Goal: Task Accomplishment & Management: Manage account settings

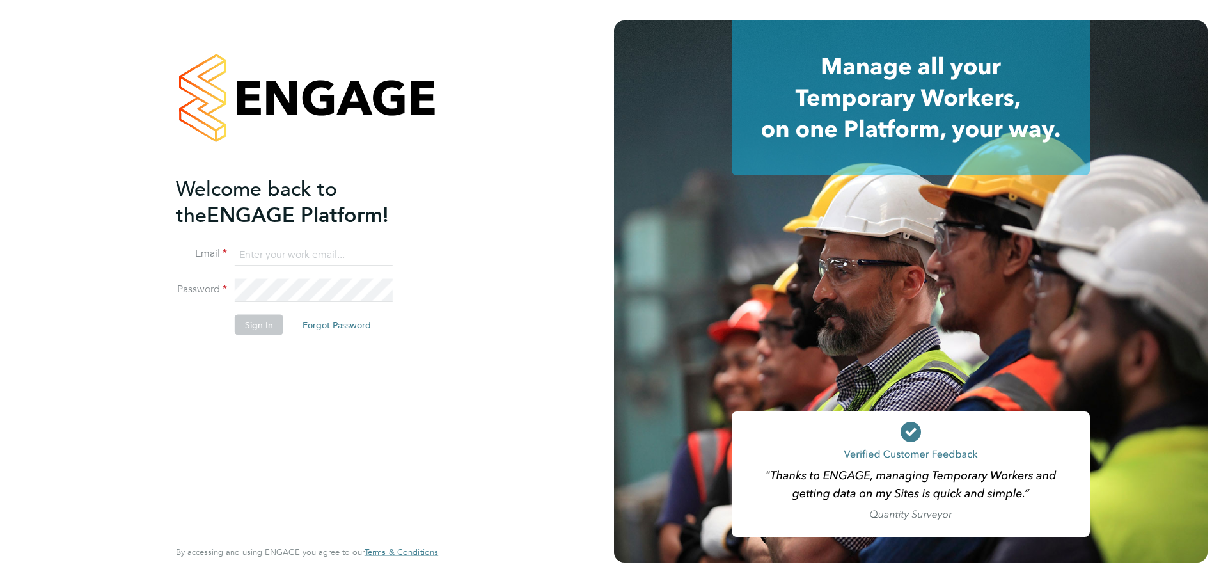
type input "[EMAIL_ADDRESS][DOMAIN_NAME]"
click at [268, 327] on button "Sign In" at bounding box center [259, 324] width 49 height 20
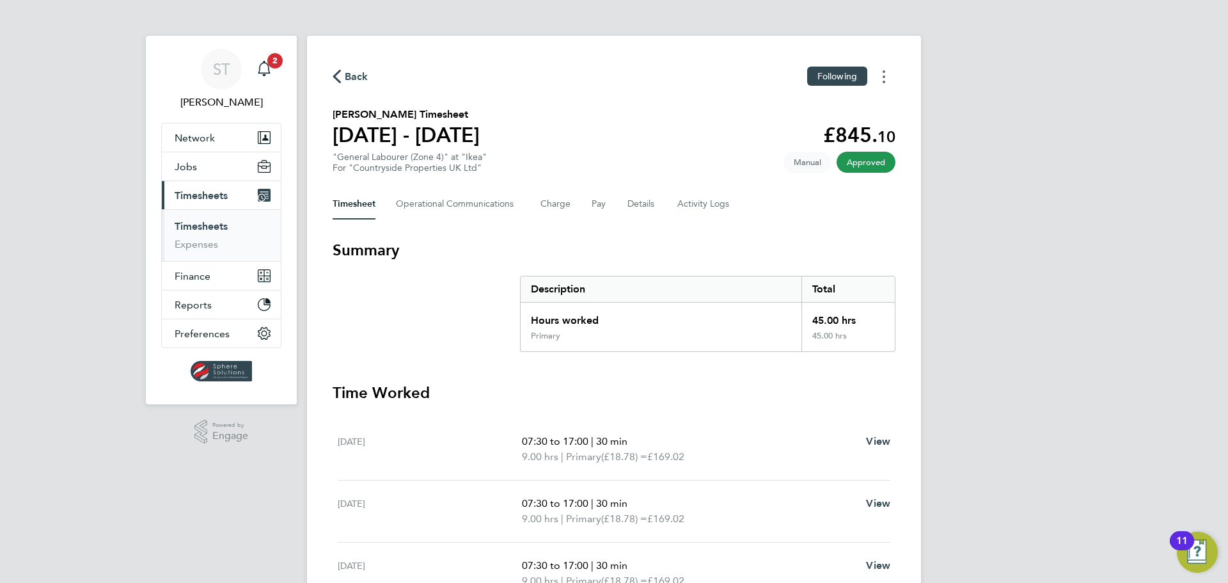
click at [882, 81] on button "Timesheets Menu" at bounding box center [883, 77] width 23 height 20
click at [801, 109] on link "Download timesheet" at bounding box center [818, 105] width 153 height 26
click at [271, 71] on icon "Main navigation" at bounding box center [263, 68] width 15 height 15
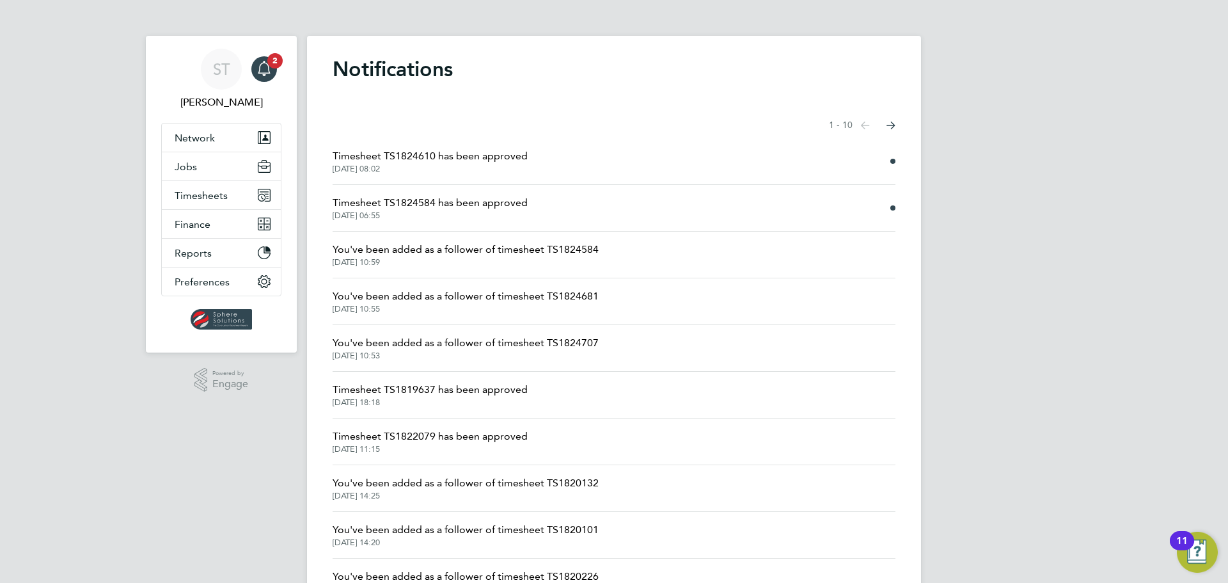
click at [446, 205] on span "Timesheet TS1824584 has been approved" at bounding box center [430, 202] width 195 height 15
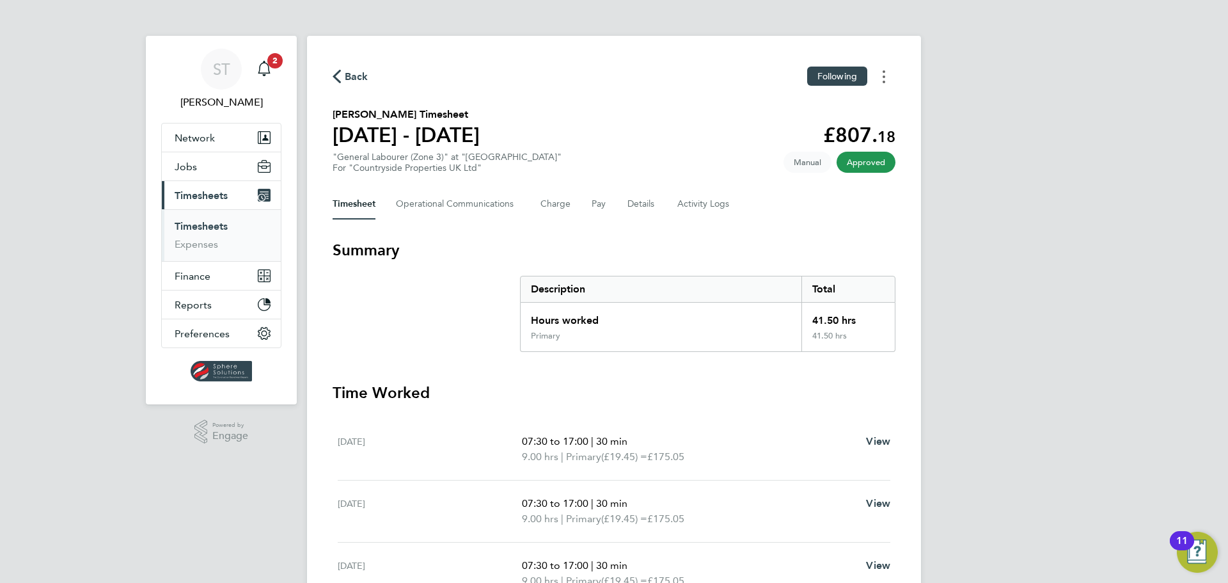
click at [887, 75] on button "Timesheets Menu" at bounding box center [883, 77] width 23 height 20
click at [828, 110] on link "Download timesheet" at bounding box center [818, 105] width 153 height 26
